Goal: Transaction & Acquisition: Purchase product/service

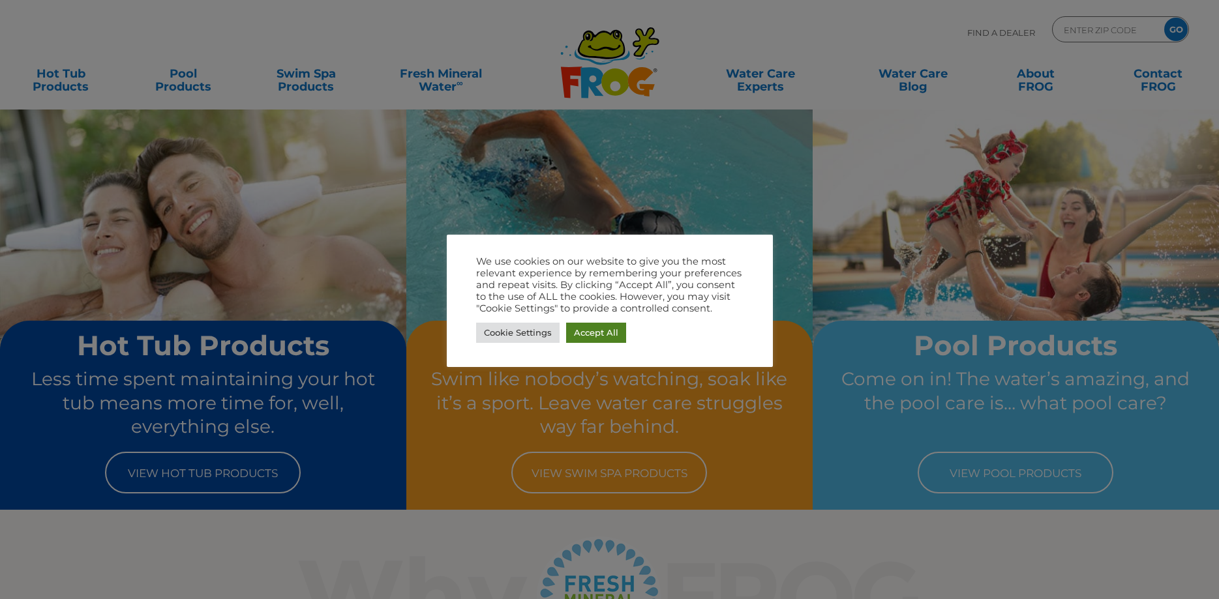
click at [605, 332] on link "Accept All" at bounding box center [596, 333] width 60 height 20
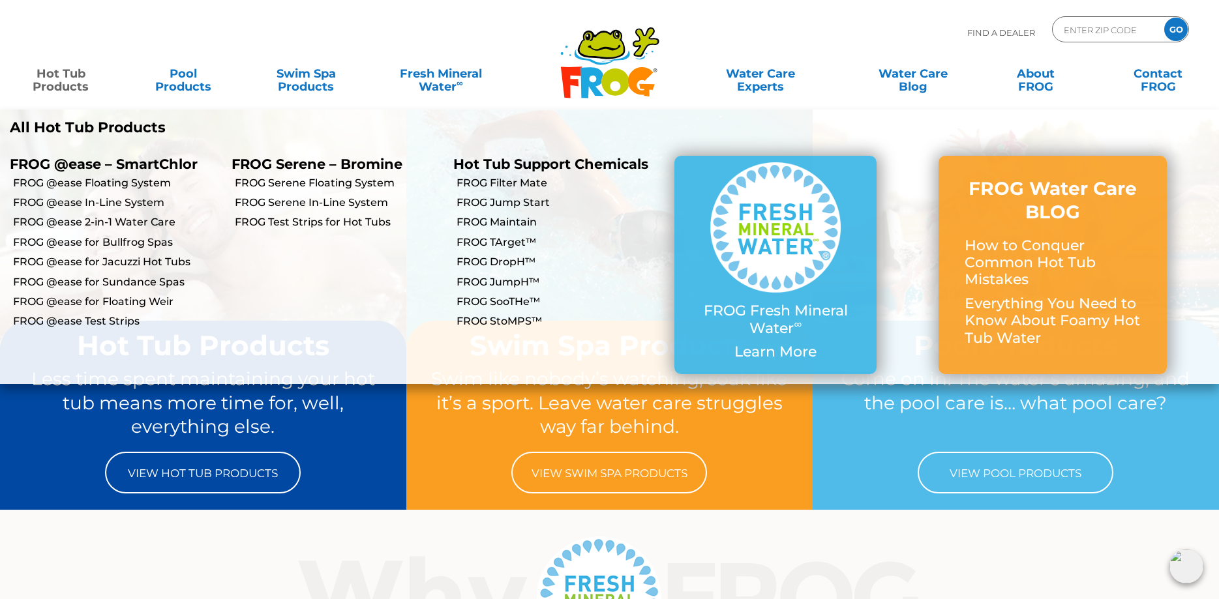
click at [74, 87] on link "Hot Tub Products" at bounding box center [60, 74] width 95 height 26
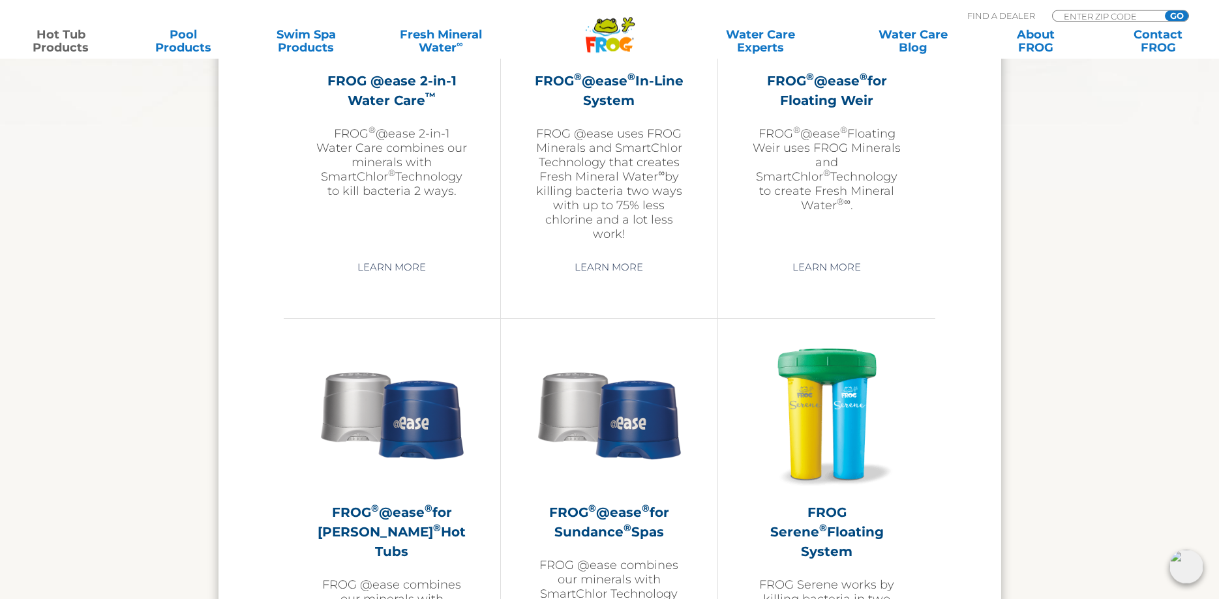
scroll to position [2129, 0]
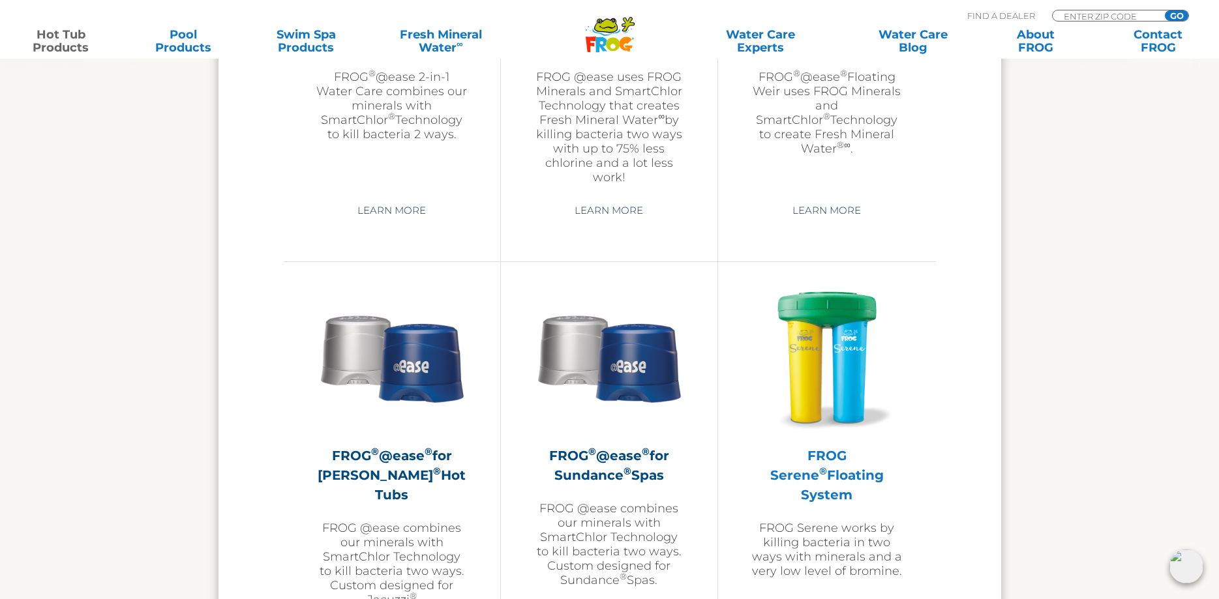
click at [765, 356] on img at bounding box center [826, 357] width 151 height 151
